Goal: Transaction & Acquisition: Purchase product/service

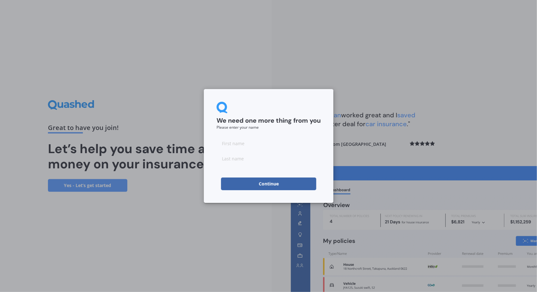
click at [274, 145] on input at bounding box center [269, 143] width 104 height 13
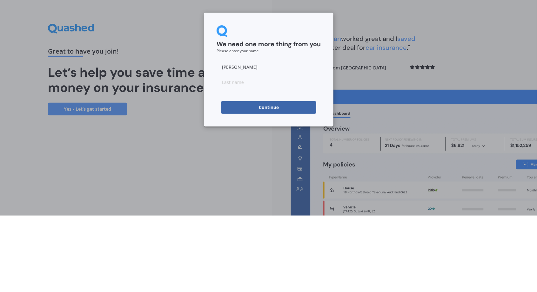
type input "[PERSON_NAME]"
click at [302, 161] on input at bounding box center [269, 158] width 104 height 13
type input "[PERSON_NAME]"
click at [298, 188] on button "Continue" at bounding box center [268, 184] width 95 height 13
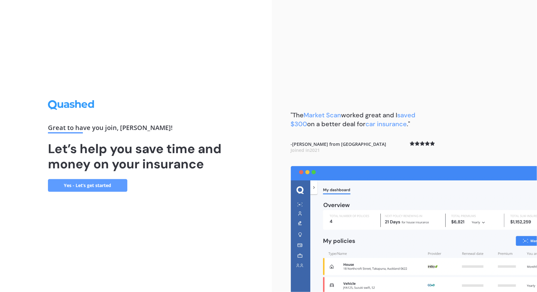
click at [58, 192] on link "Yes - Let’s get started" at bounding box center [87, 185] width 79 height 13
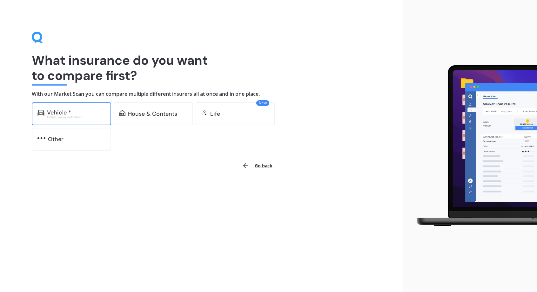
click at [46, 114] on div "Vehicle * Excludes commercial vehicles" at bounding box center [71, 114] width 79 height 23
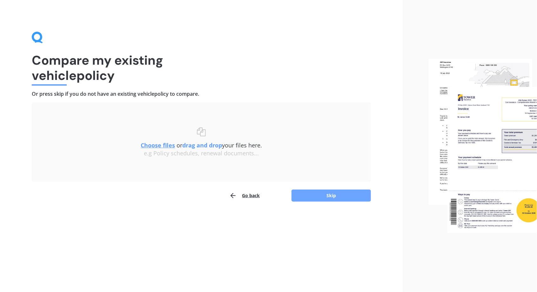
click at [362, 196] on button "Skip" at bounding box center [331, 196] width 79 height 12
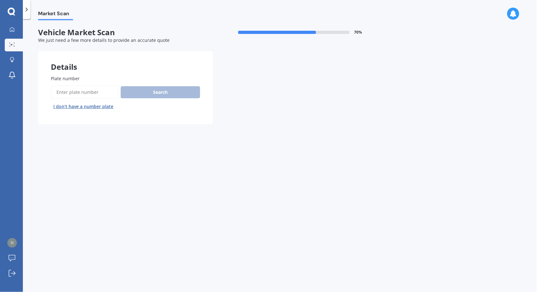
click at [63, 91] on input "Plate number" at bounding box center [84, 92] width 67 height 13
type input "Qpm59"
click at [135, 96] on button "Search" at bounding box center [160, 92] width 79 height 12
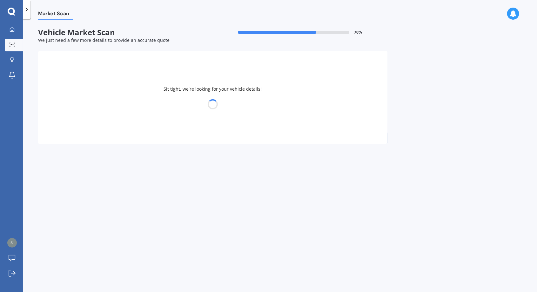
select select "TOYOTA"
select select "CAMRY"
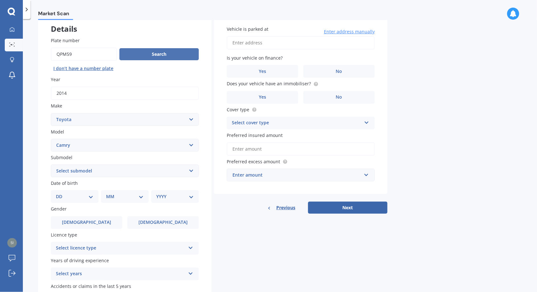
scroll to position [50, 0]
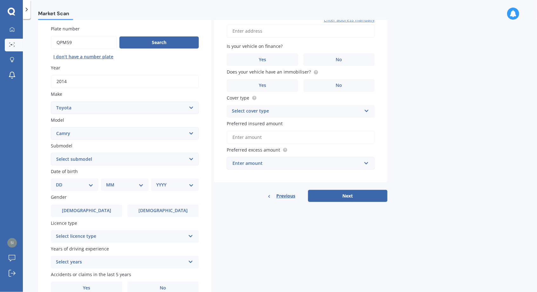
click at [194, 163] on select "Select submodel (All other) Altise 2.4 Altise 3.0 V6 Ateva 2.4 Ateva 3.0 V6 Azu…" at bounding box center [125, 159] width 148 height 13
select select "HYBRID G PACKAGE"
click at [51, 153] on select "Select submodel (All other) Altise 2.4 Altise 3.0 V6 Ateva 2.4 Ateva 3.0 V6 Azu…" at bounding box center [125, 159] width 148 height 13
click at [62, 182] on select "DD 01 02 03 04 05 06 07 08 09 10 11 12 13 14 15 16 17 18 19 20 21 22 23 24 25 2…" at bounding box center [74, 185] width 37 height 7
select select "11"
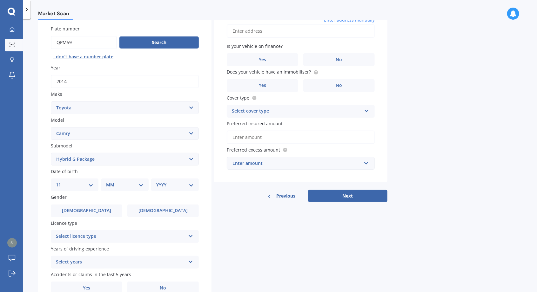
click at [61, 182] on select "DD 01 02 03 04 05 06 07 08 09 10 11 12 13 14 15 16 17 18 19 20 21 22 23 24 25 2…" at bounding box center [74, 185] width 37 height 7
click at [140, 185] on select "MM 01 02 03 04 05 06 07 08 09 10 11 12" at bounding box center [126, 185] width 35 height 7
select select "06"
click at [109, 182] on select "MM 01 02 03 04 05 06 07 08 09 10 11 12" at bounding box center [126, 185] width 35 height 7
click at [93, 185] on select "DD 01 02 03 04 05 06 07 08 09 10 11 12 13 14 15 16 17 18 19 20 21 22 23 24 25 2…" at bounding box center [78, 185] width 35 height 7
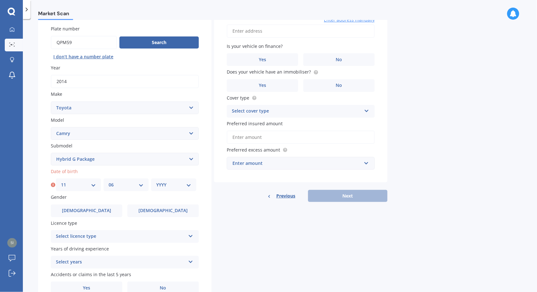
click at [189, 182] on select "YYYY 2025 2024 2023 2022 2021 2020 2019 2018 2017 2016 2015 2014 2013 2012 2011…" at bounding box center [173, 185] width 35 height 7
select select "1991"
click at [156, 182] on select "YYYY 2025 2024 2023 2022 2021 2020 2019 2018 2017 2016 2015 2014 2013 2012 2011…" at bounding box center [173, 185] width 35 height 7
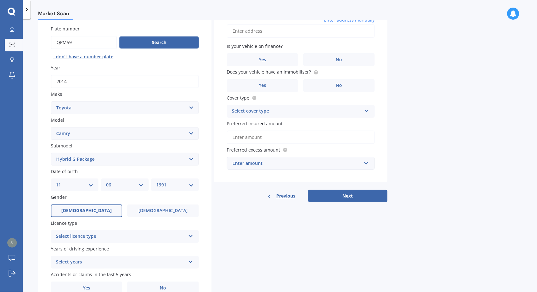
click at [111, 213] on label "Male" at bounding box center [86, 211] width 71 height 13
click at [0, 0] on input "Male" at bounding box center [0, 0] width 0 height 0
click at [174, 233] on div "Select licence type" at bounding box center [121, 237] width 130 height 8
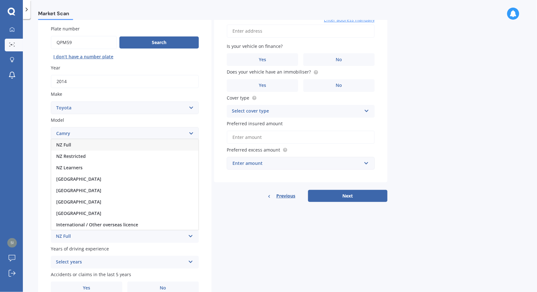
click at [58, 144] on span "NZ Full" at bounding box center [63, 145] width 15 height 6
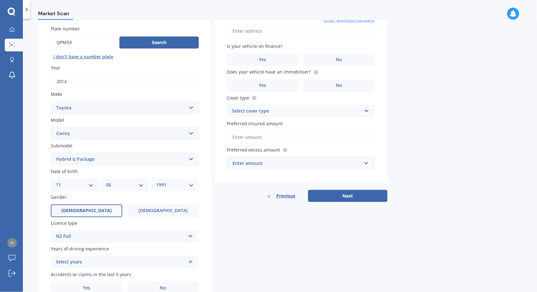
click at [174, 260] on div "Select years" at bounding box center [121, 263] width 130 height 8
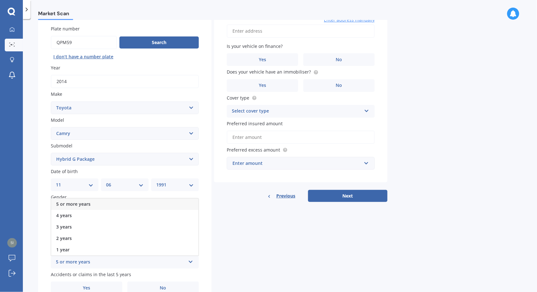
click at [169, 201] on div "5 or more years" at bounding box center [124, 204] width 147 height 11
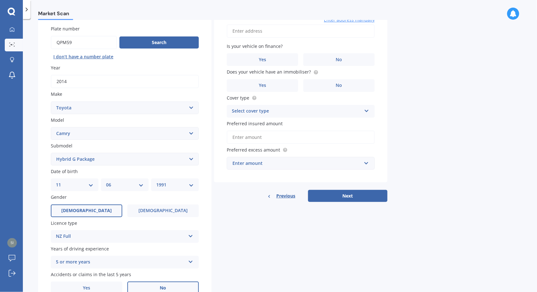
click at [168, 285] on label "No" at bounding box center [162, 288] width 71 height 13
click at [0, 0] on input "No" at bounding box center [0, 0] width 0 height 0
click at [111, 285] on label "Yes" at bounding box center [86, 288] width 71 height 13
click at [0, 0] on input "Yes" at bounding box center [0, 0] width 0 height 0
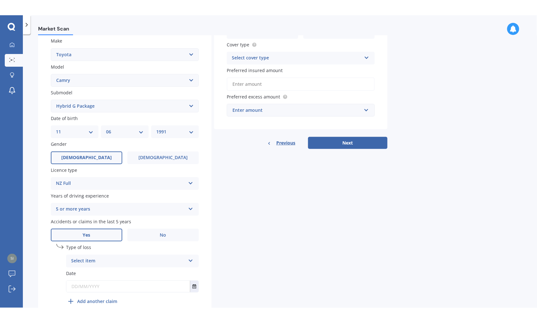
scroll to position [118, 0]
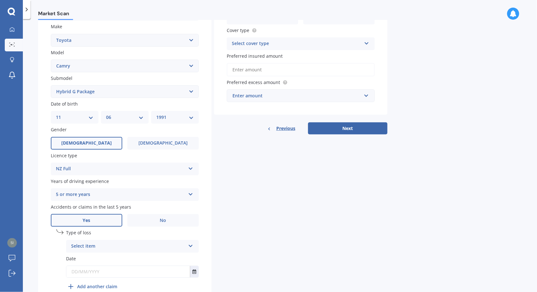
click at [165, 243] on div "Select item" at bounding box center [128, 247] width 114 height 8
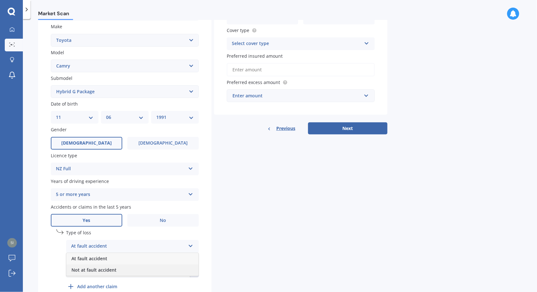
click at [158, 267] on div "Not at fault accident" at bounding box center [132, 270] width 132 height 11
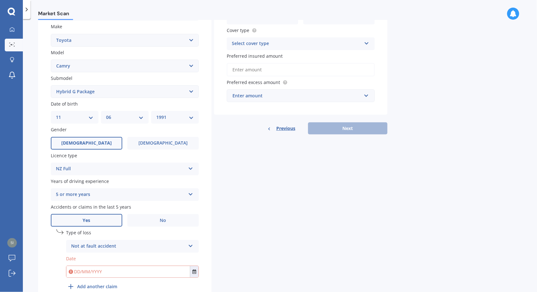
click at [159, 272] on input "text" at bounding box center [128, 271] width 124 height 11
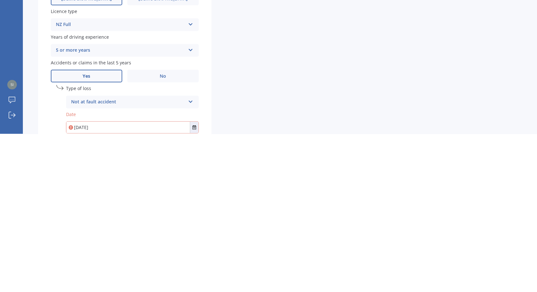
scroll to position [118, 0]
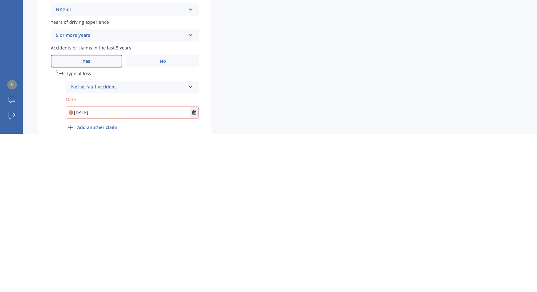
type input "28/06/2025"
click at [481, 245] on div "Market Scan Vehicle Market Scan 70 % We just need a few more details to provide…" at bounding box center [280, 156] width 514 height 273
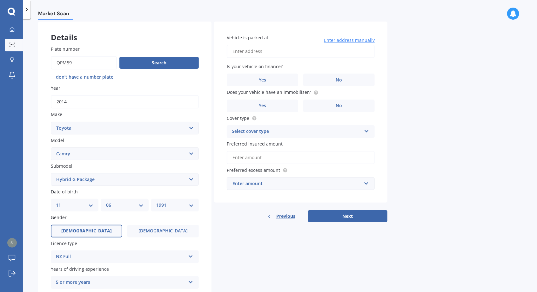
scroll to position [0, 0]
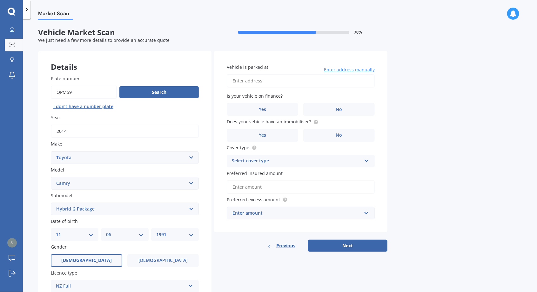
click at [299, 74] on input "Vehicle is parked at" at bounding box center [301, 80] width 148 height 13
type input "21"
type input "217A Onewa Road, Birkenhead, Auckland 0626"
click at [337, 107] on span "No" at bounding box center [339, 109] width 6 height 5
click at [0, 0] on input "No" at bounding box center [0, 0] width 0 height 0
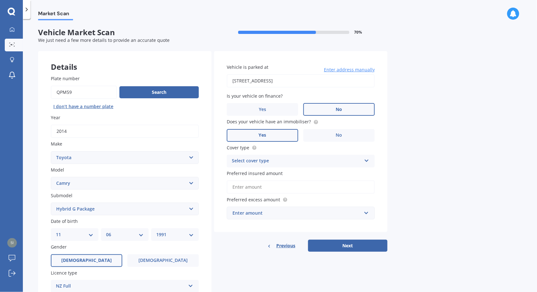
click at [279, 129] on label "Yes" at bounding box center [262, 135] width 71 height 13
click at [0, 0] on input "Yes" at bounding box center [0, 0] width 0 height 0
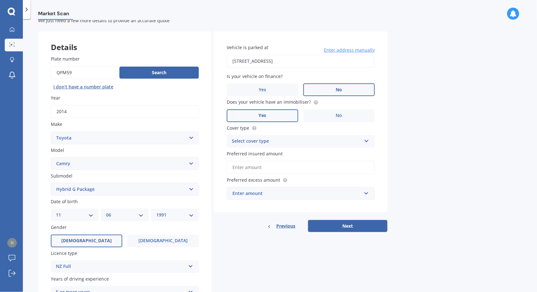
scroll to position [23, 0]
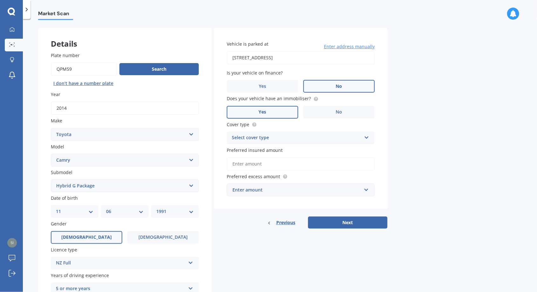
click at [356, 134] on div "Select cover type" at bounding box center [297, 138] width 130 height 8
click at [287, 145] on div "Comprehensive" at bounding box center [300, 150] width 147 height 11
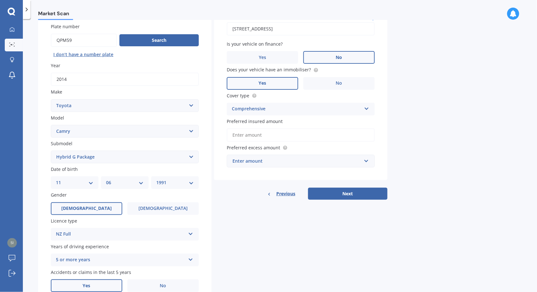
scroll to position [52, 0]
click at [352, 129] on input "Preferred insured amount" at bounding box center [301, 135] width 148 height 13
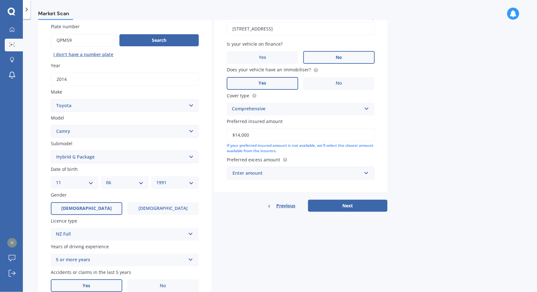
type input "$14,000"
click at [423, 94] on div "Market Scan Vehicle Market Scan 70 % We just need a few more details to provide…" at bounding box center [280, 156] width 514 height 273
click at [362, 167] on input "text" at bounding box center [298, 173] width 142 height 12
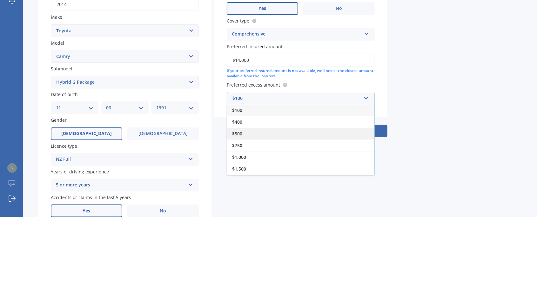
click at [284, 203] on div "$500" at bounding box center [300, 209] width 147 height 12
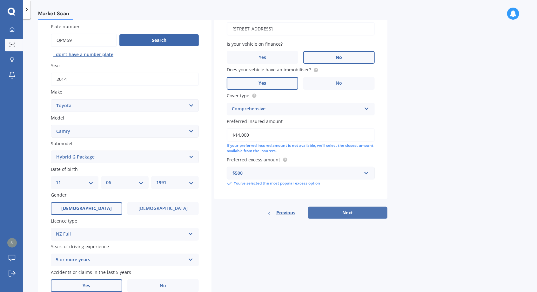
click at [347, 207] on button "Next" at bounding box center [347, 213] width 79 height 12
select select "11"
select select "06"
select select "1991"
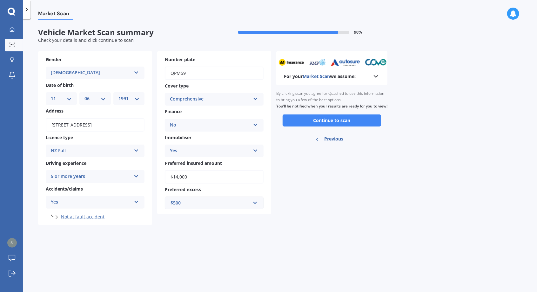
scroll to position [0, 0]
click at [338, 115] on button "Continue to scan" at bounding box center [332, 121] width 98 height 12
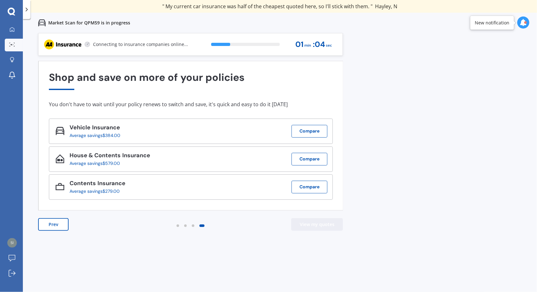
click at [329, 220] on button "View my quotes" at bounding box center [317, 224] width 52 height 13
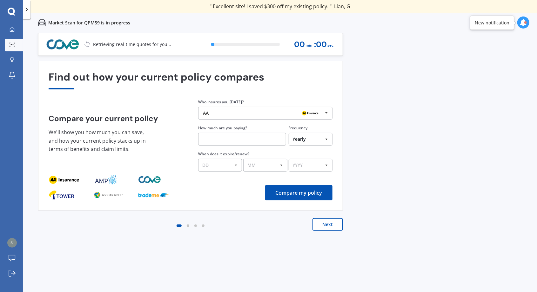
click at [334, 223] on button "Next" at bounding box center [327, 224] width 30 height 13
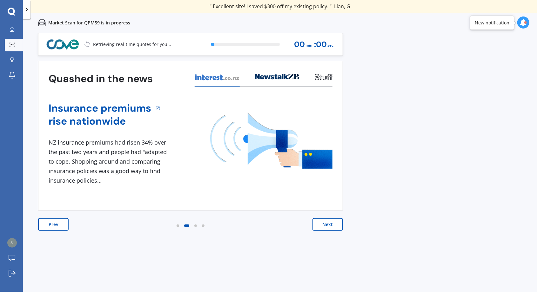
click at [334, 223] on button "Next" at bounding box center [327, 224] width 30 height 13
click at [332, 224] on button "Next" at bounding box center [327, 224] width 30 height 13
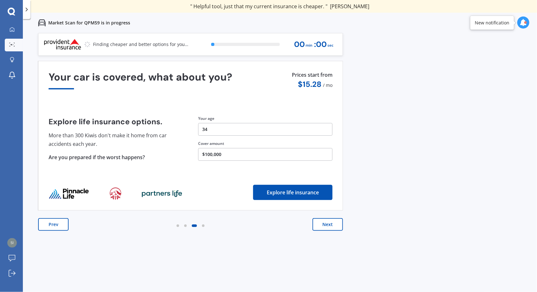
click at [76, 43] on img at bounding box center [63, 44] width 38 height 11
click at [334, 231] on button "Next" at bounding box center [327, 224] width 30 height 13
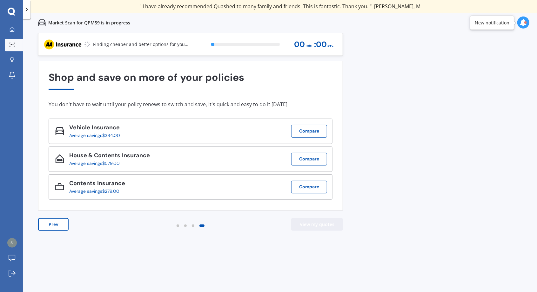
click at [334, 225] on button "View my quotes" at bounding box center [317, 224] width 52 height 13
click at [336, 225] on button "View my quotes" at bounding box center [317, 224] width 52 height 13
click at [317, 132] on button "Compare" at bounding box center [309, 131] width 36 height 13
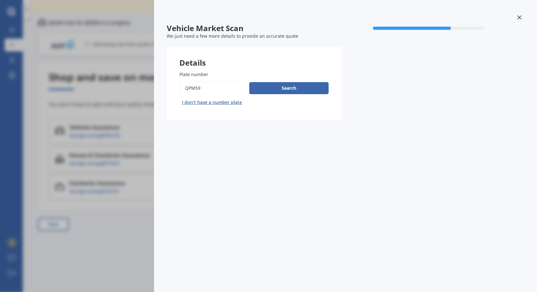
click at [309, 212] on div "Vehicle Market Scan 70 % We just need a few more details to provide an accurate…" at bounding box center [345, 146] width 383 height 292
click at [303, 220] on div "Vehicle Market Scan 70 % We just need a few more details to provide an accurate…" at bounding box center [345, 146] width 383 height 292
click at [302, 217] on div "Vehicle Market Scan 70 % We just need a few more details to provide an accurate…" at bounding box center [345, 146] width 383 height 292
click at [520, 19] on icon at bounding box center [519, 17] width 4 height 4
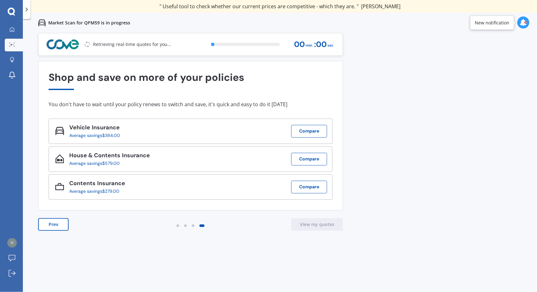
click at [314, 40] on span ": 00" at bounding box center [320, 44] width 13 height 9
click at [312, 47] on div "00 min : 00 sec" at bounding box center [313, 44] width 39 height 14
click at [313, 52] on div "0 % 00 min : 00 sec" at bounding box center [271, 44] width 134 height 22
click at [51, 45] on img at bounding box center [63, 44] width 38 height 11
click at [55, 45] on img at bounding box center [63, 44] width 38 height 11
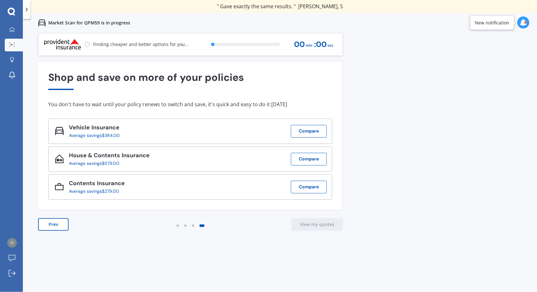
click at [60, 45] on img at bounding box center [63, 44] width 38 height 11
click at [329, 46] on span "sec" at bounding box center [330, 45] width 6 height 9
click at [332, 46] on span "sec" at bounding box center [330, 45] width 6 height 9
click at [86, 41] on icon at bounding box center [87, 44] width 6 height 6
click at [87, 42] on icon at bounding box center [87, 44] width 6 height 6
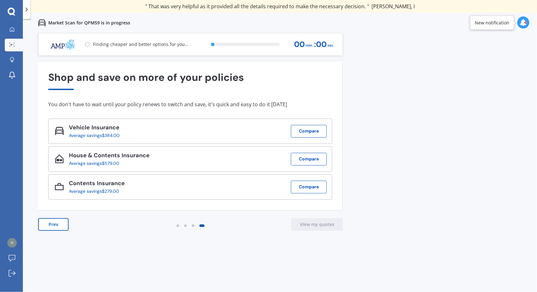
click at [85, 44] on icon at bounding box center [87, 44] width 7 height 7
click at [29, 13] on div at bounding box center [27, 9] width 8 height 19
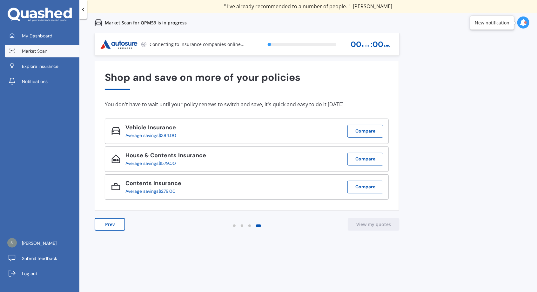
click at [83, 12] on icon at bounding box center [83, 9] width 6 height 6
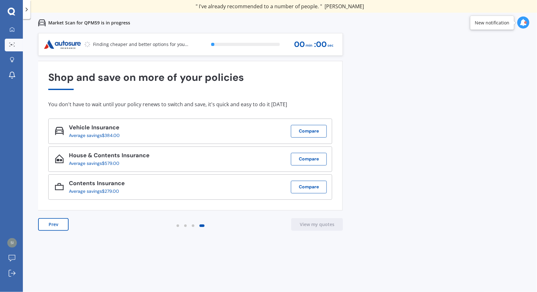
click at [55, 44] on img at bounding box center [63, 44] width 38 height 11
click at [524, 25] on icon at bounding box center [523, 22] width 7 height 7
click at [317, 43] on span ": 00" at bounding box center [320, 44] width 13 height 9
click at [320, 45] on span ": 00" at bounding box center [320, 44] width 13 height 9
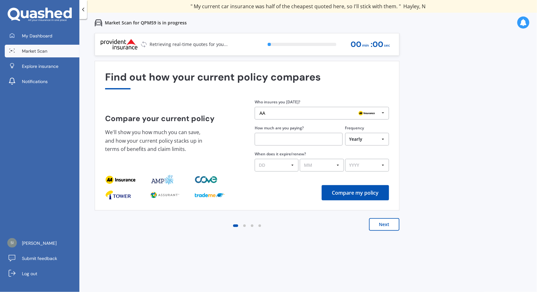
click at [375, 111] on img at bounding box center [367, 114] width 20 height 8
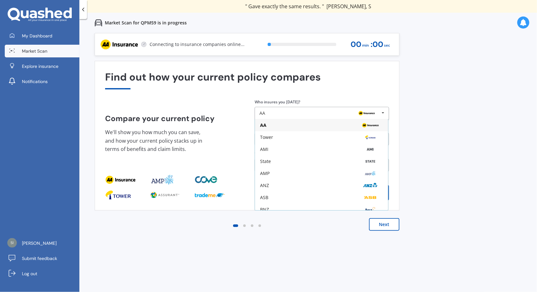
click at [360, 89] on div "Find out how your current policy compares" at bounding box center [247, 80] width 284 height 18
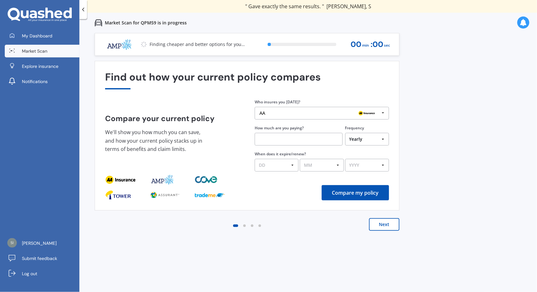
click at [374, 38] on div "00 min : 00 sec" at bounding box center [370, 44] width 39 height 14
click at [368, 45] on div "00 min : 00 sec" at bounding box center [370, 44] width 39 height 14
